Goal: Task Accomplishment & Management: Manage account settings

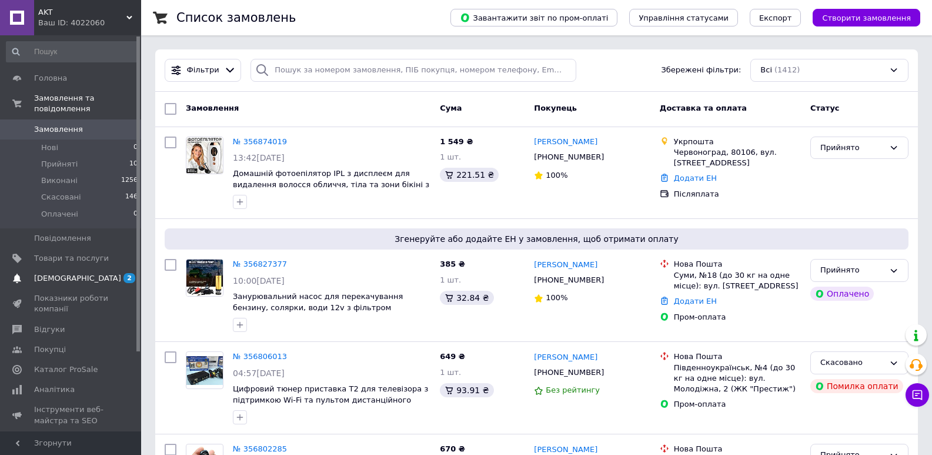
click at [75, 273] on span "[DEMOGRAPHIC_DATA]" at bounding box center [77, 278] width 87 height 11
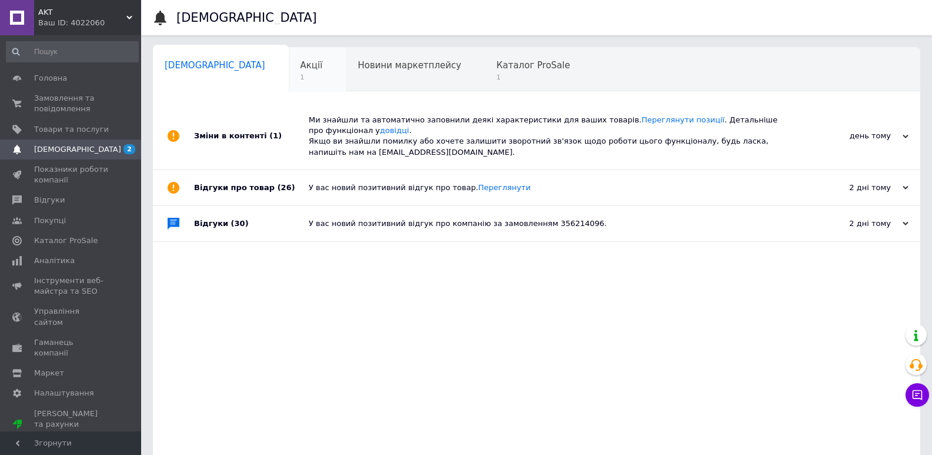
click at [289, 75] on div "Акції 1" at bounding box center [318, 70] width 58 height 45
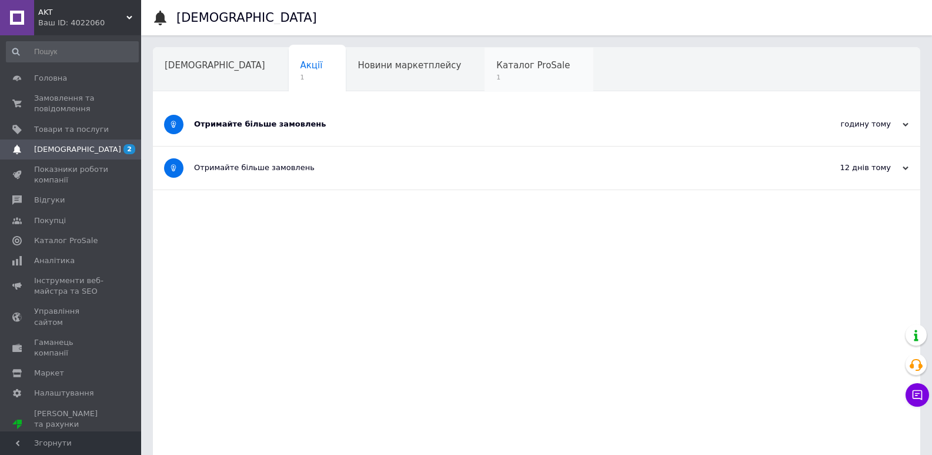
click at [496, 74] on span "1" at bounding box center [533, 77] width 74 height 9
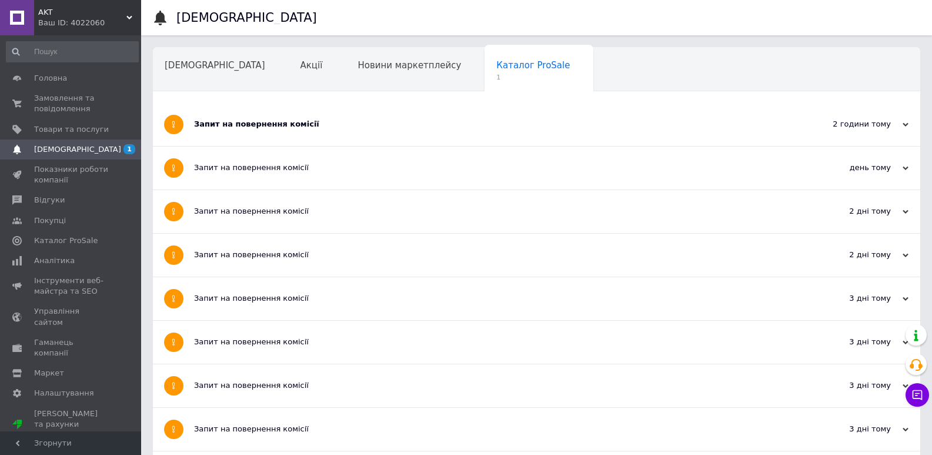
click at [283, 119] on div "Запит на повернення комісії" at bounding box center [492, 124] width 597 height 11
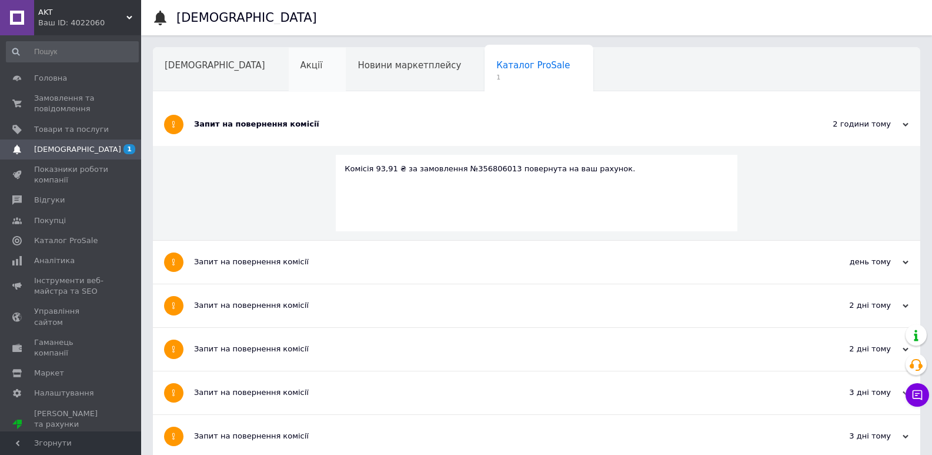
click at [289, 74] on div "Акції" at bounding box center [318, 70] width 58 height 45
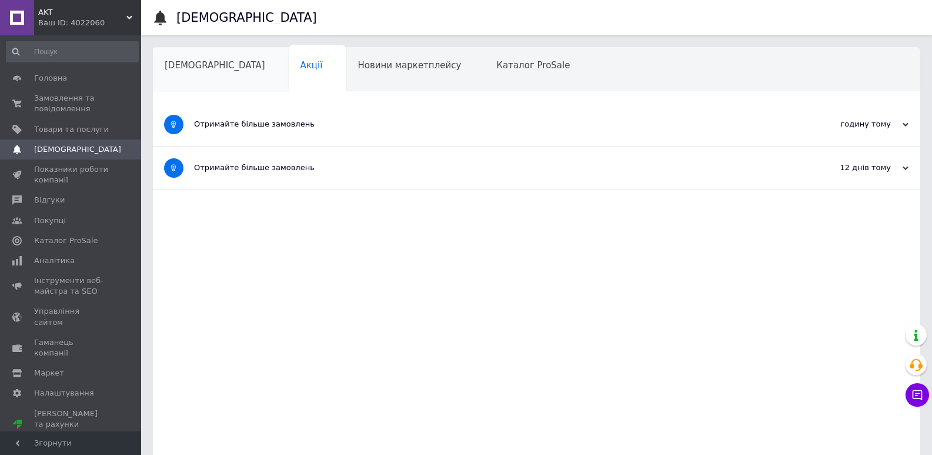
click at [190, 74] on div "[DEMOGRAPHIC_DATA]" at bounding box center [221, 70] width 136 height 45
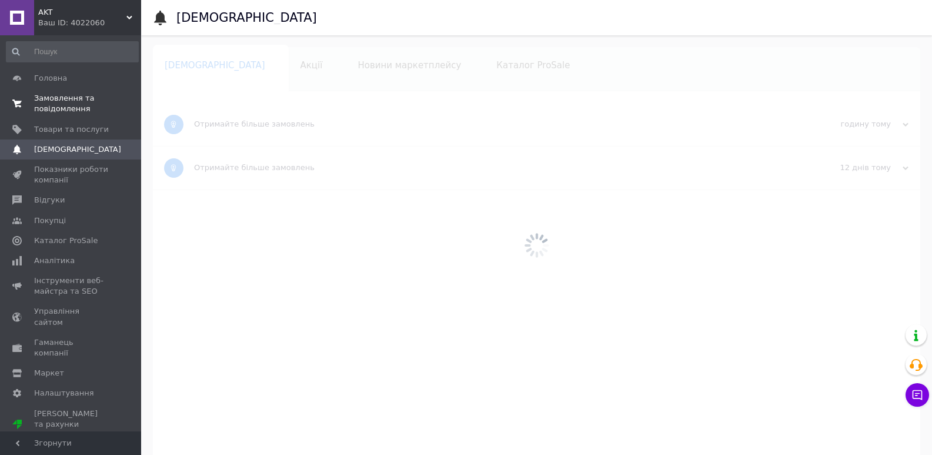
click at [80, 107] on span "Замовлення та повідомлення" at bounding box center [71, 103] width 75 height 21
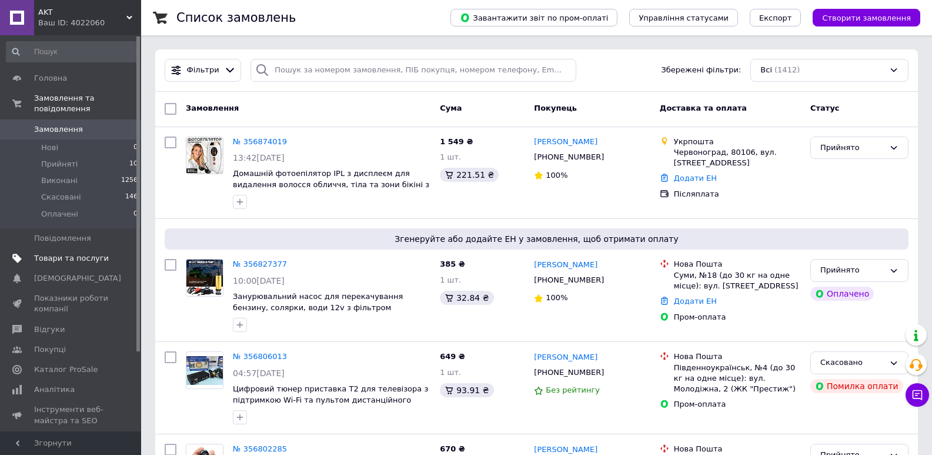
click at [86, 253] on span "Товари та послуги" at bounding box center [71, 258] width 75 height 11
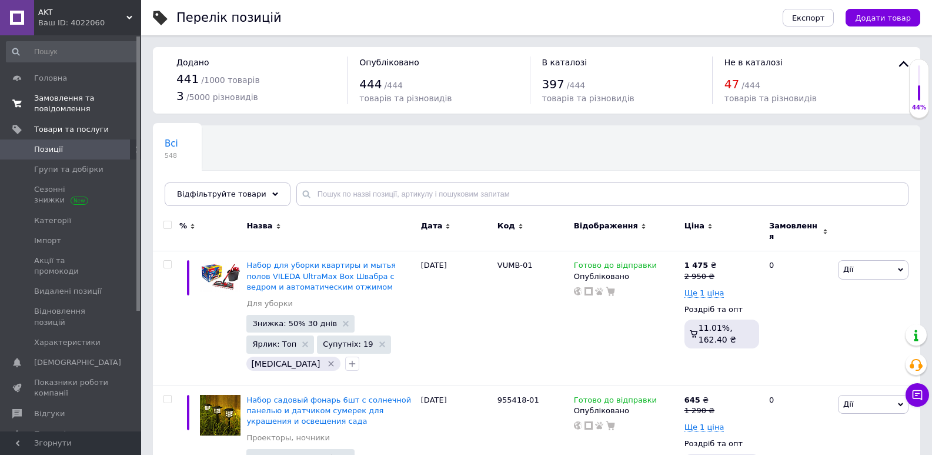
click at [45, 99] on span "Замовлення та повідомлення" at bounding box center [71, 103] width 75 height 21
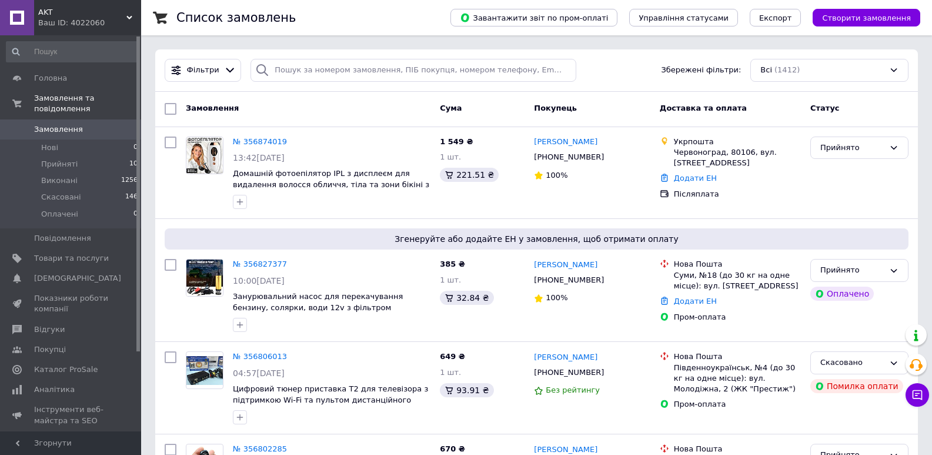
click at [93, 124] on span "Замовлення" at bounding box center [71, 129] width 75 height 11
click at [61, 119] on link "Замовлення 0" at bounding box center [72, 129] width 145 height 20
click at [89, 124] on span "Замовлення" at bounding box center [71, 129] width 75 height 11
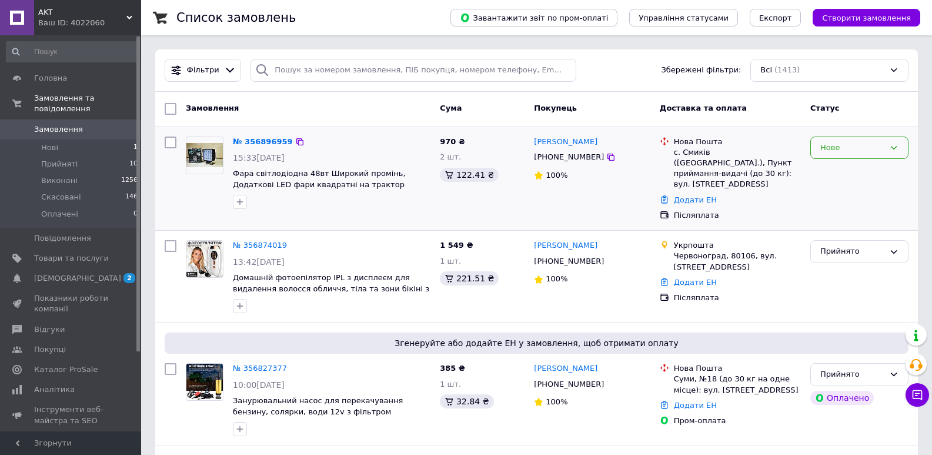
click at [837, 148] on div "Нове" at bounding box center [852, 148] width 64 height 12
click at [843, 170] on li "Прийнято" at bounding box center [859, 172] width 97 height 22
click at [84, 139] on li "Нові 1" at bounding box center [72, 147] width 145 height 16
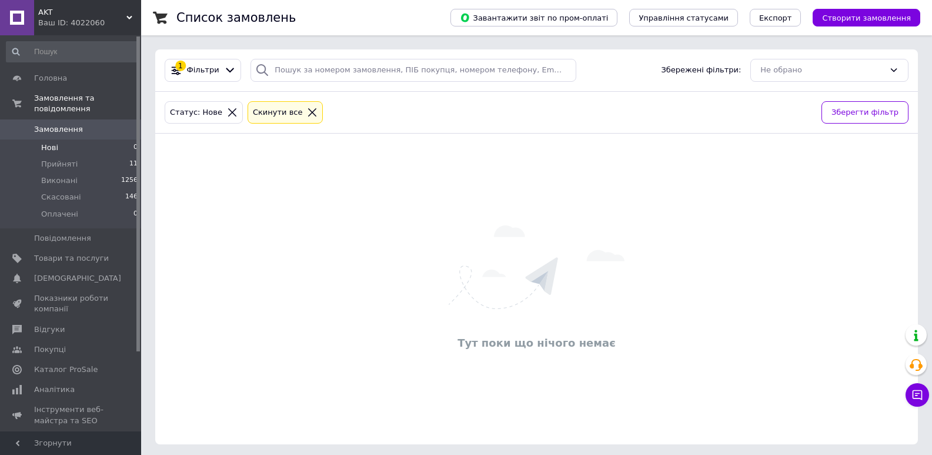
click at [69, 124] on span "Замовлення" at bounding box center [58, 129] width 49 height 11
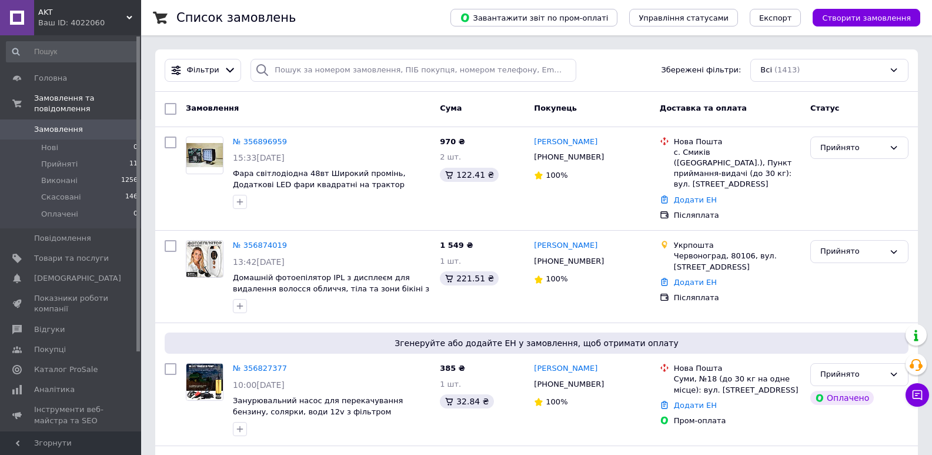
click at [96, 124] on span "Замовлення" at bounding box center [71, 129] width 75 height 11
click at [78, 124] on span "Замовлення" at bounding box center [71, 129] width 75 height 11
click at [86, 124] on span "Замовлення" at bounding box center [71, 129] width 75 height 11
click at [75, 273] on span "[DEMOGRAPHIC_DATA]" at bounding box center [77, 278] width 87 height 11
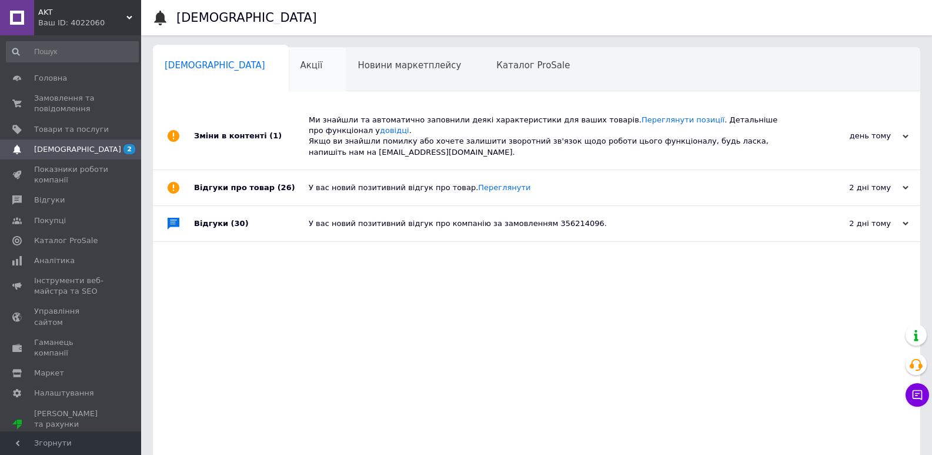
click at [301, 65] on span "Акції" at bounding box center [312, 65] width 22 height 11
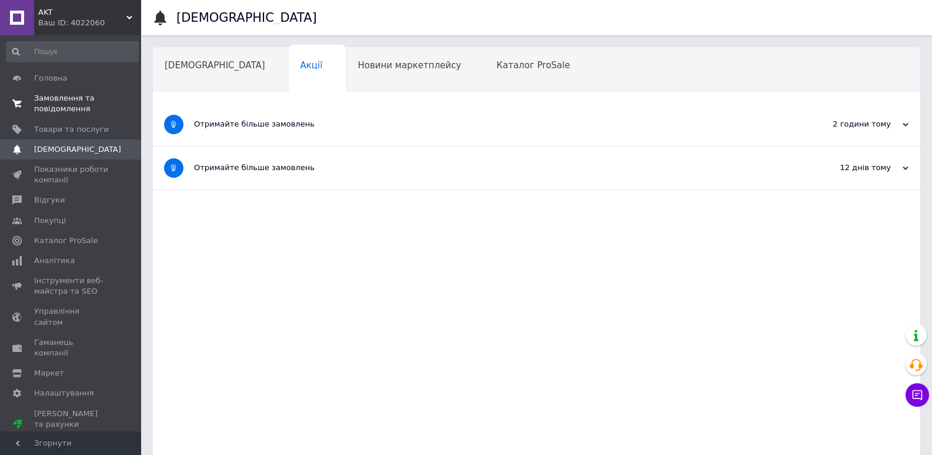
click at [89, 95] on span "Замовлення та повідомлення" at bounding box center [71, 103] width 75 height 21
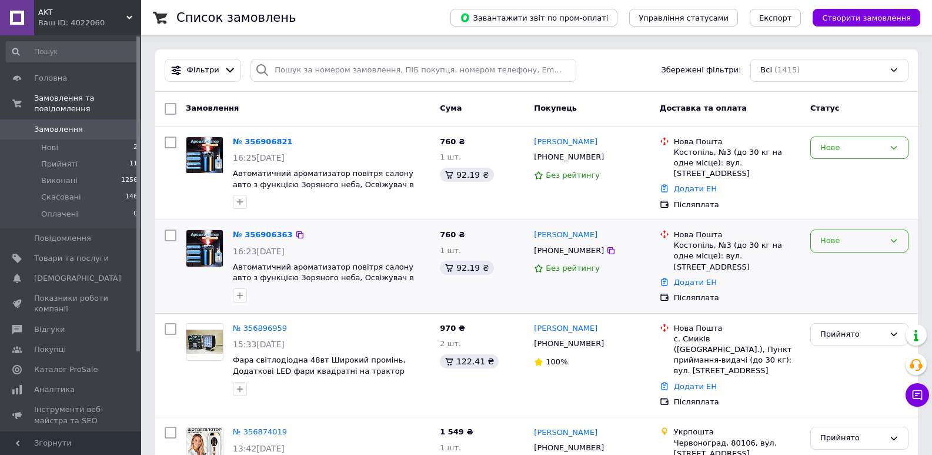
click at [840, 235] on div "Нове" at bounding box center [852, 241] width 64 height 12
click at [830, 262] on li "Прийнято" at bounding box center [859, 266] width 97 height 22
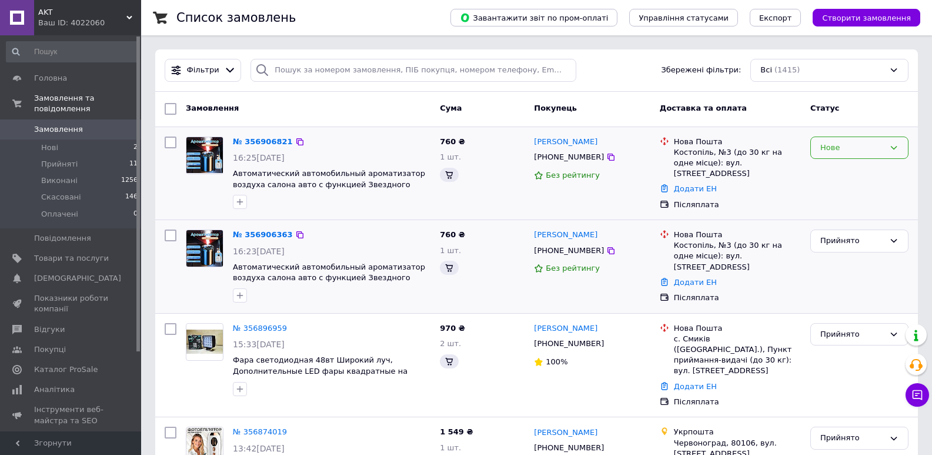
click at [861, 147] on div "Нове" at bounding box center [852, 148] width 64 height 12
click at [857, 166] on li "Прийнято" at bounding box center [859, 172] width 97 height 22
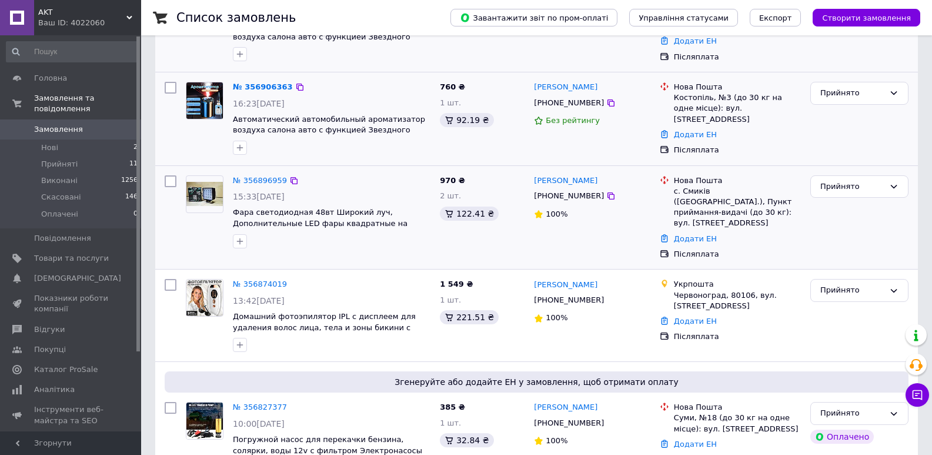
scroll to position [176, 0]
